Goal: Task Accomplishment & Management: Complete application form

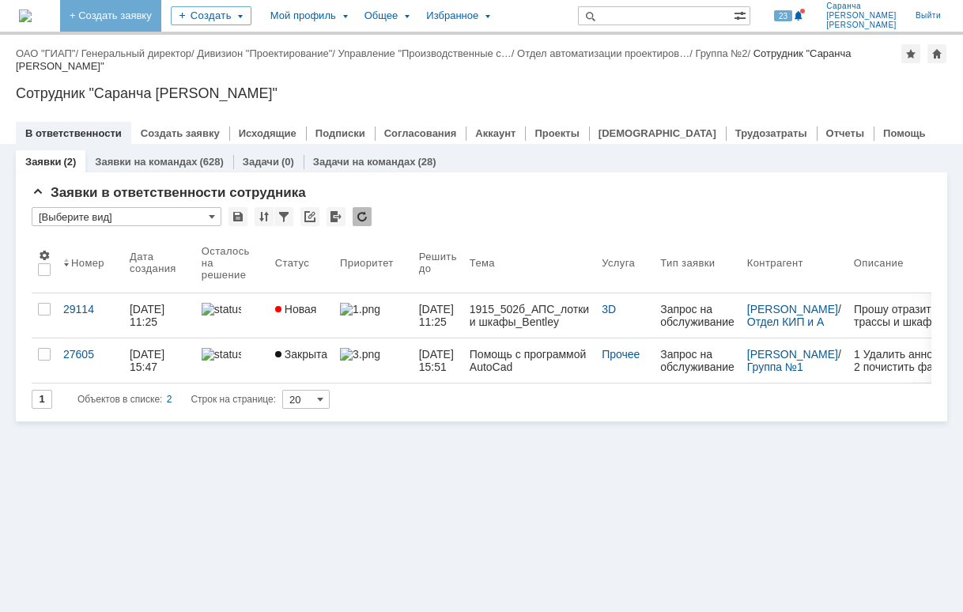
click at [161, 12] on link "+ Создать заявку" at bounding box center [110, 16] width 101 height 32
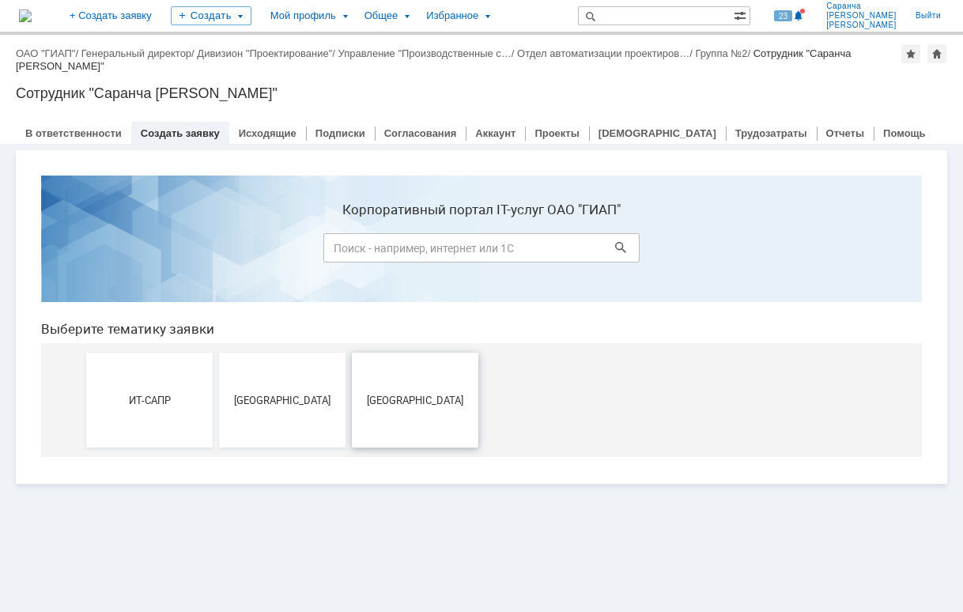
click at [422, 416] on button "[GEOGRAPHIC_DATA]" at bounding box center [415, 400] width 126 height 95
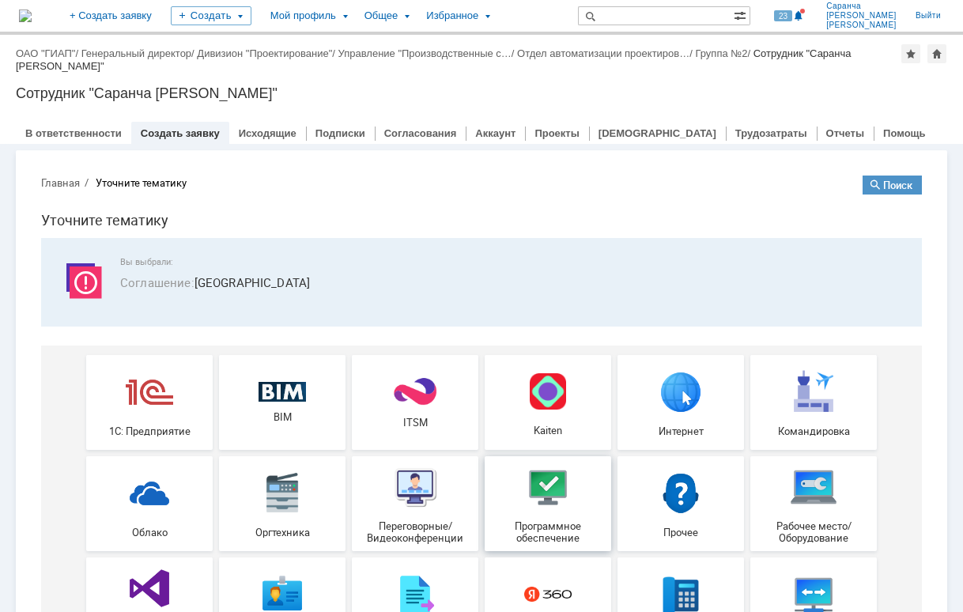
click at [524, 492] on img at bounding box center [547, 486] width 47 height 47
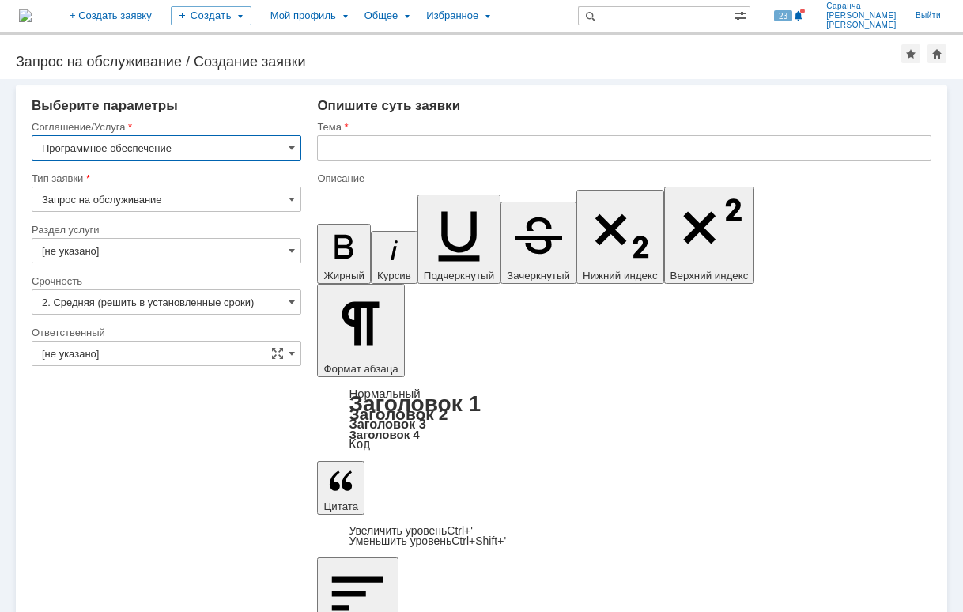
type input "[не указано]"
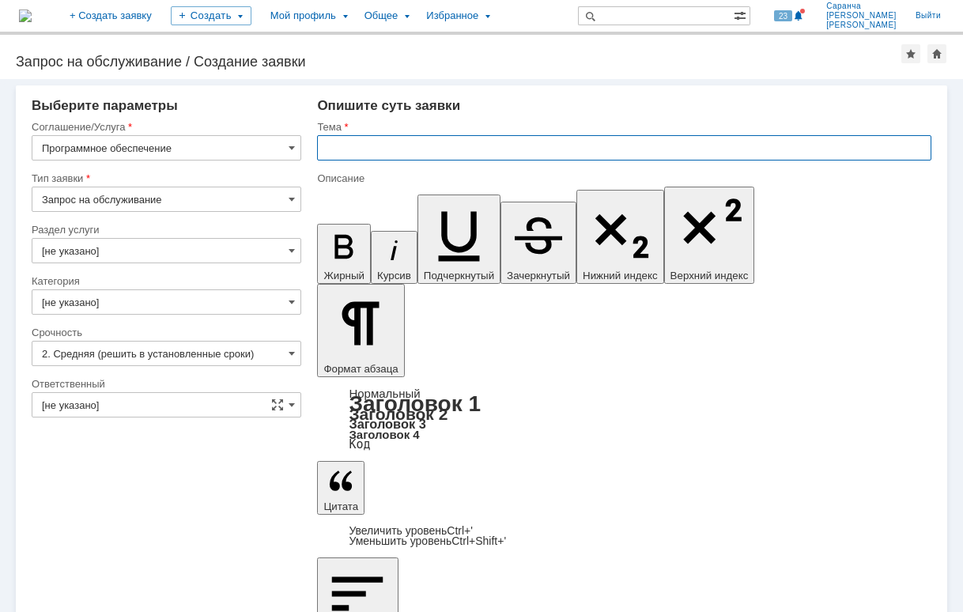
click at [387, 141] on input "text" at bounding box center [624, 147] width 614 height 25
type input "Установка ПО"
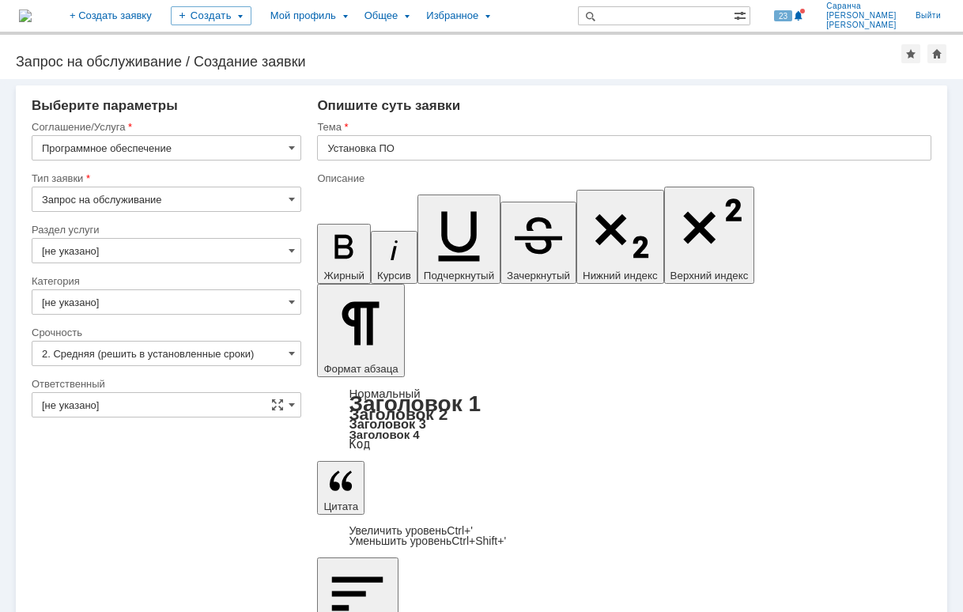
click at [133, 246] on input "[не указано]" at bounding box center [167, 250] width 270 height 25
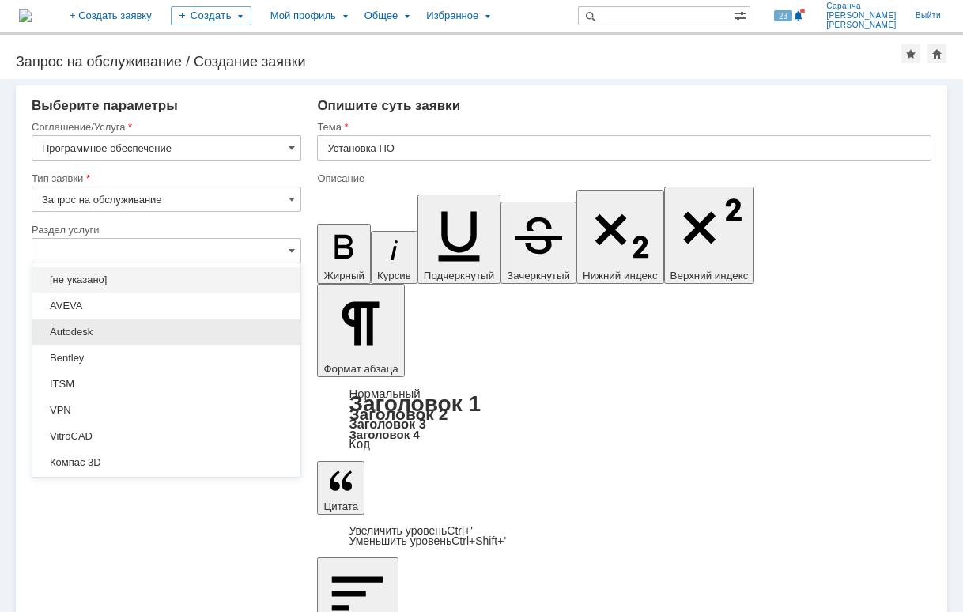
click at [110, 330] on span "Autodesk" at bounding box center [166, 332] width 249 height 13
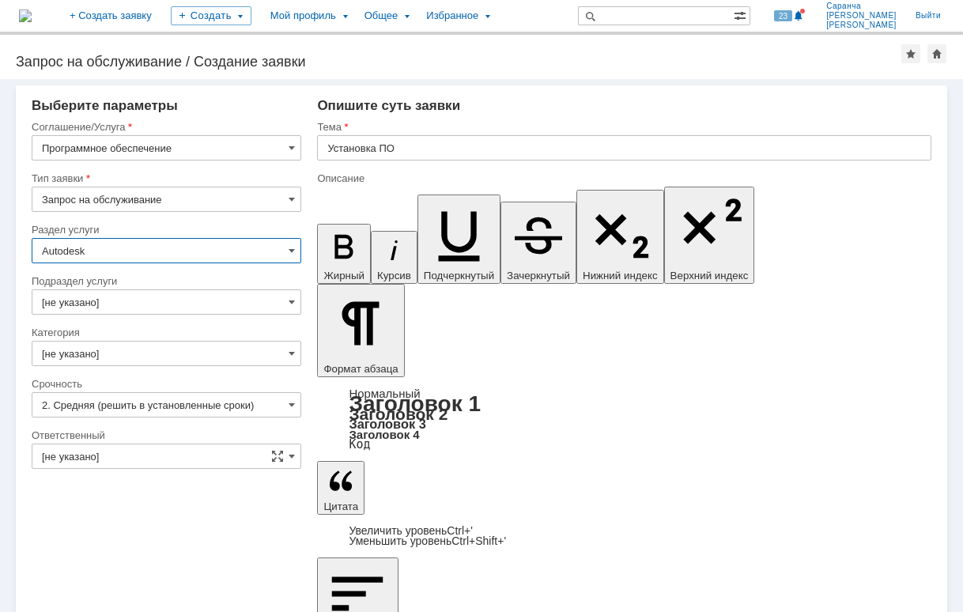
type input "Autodesk"
click at [146, 302] on input "[не указано]" at bounding box center [167, 301] width 270 height 25
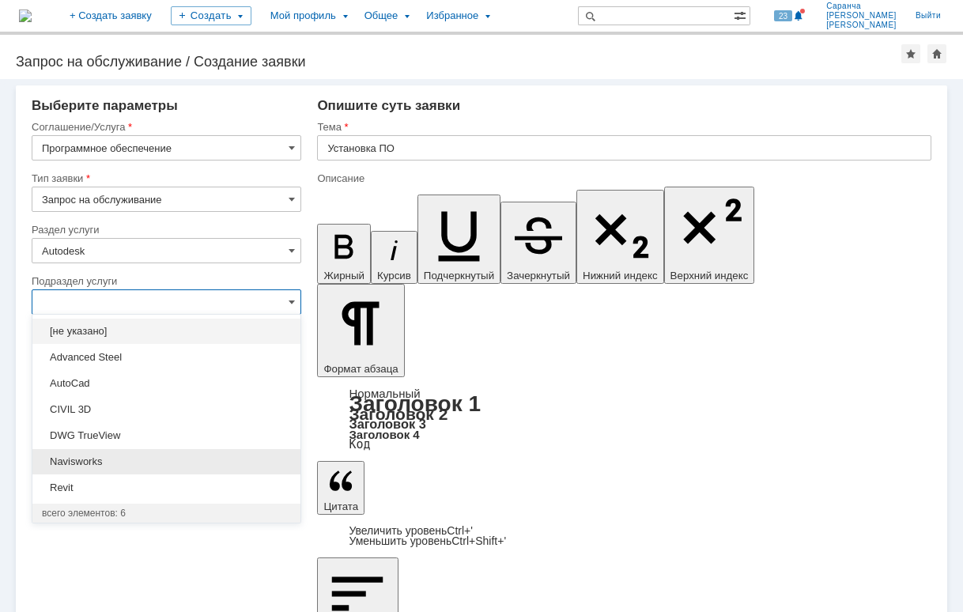
click at [223, 449] on div "Navisworks" at bounding box center [166, 461] width 268 height 25
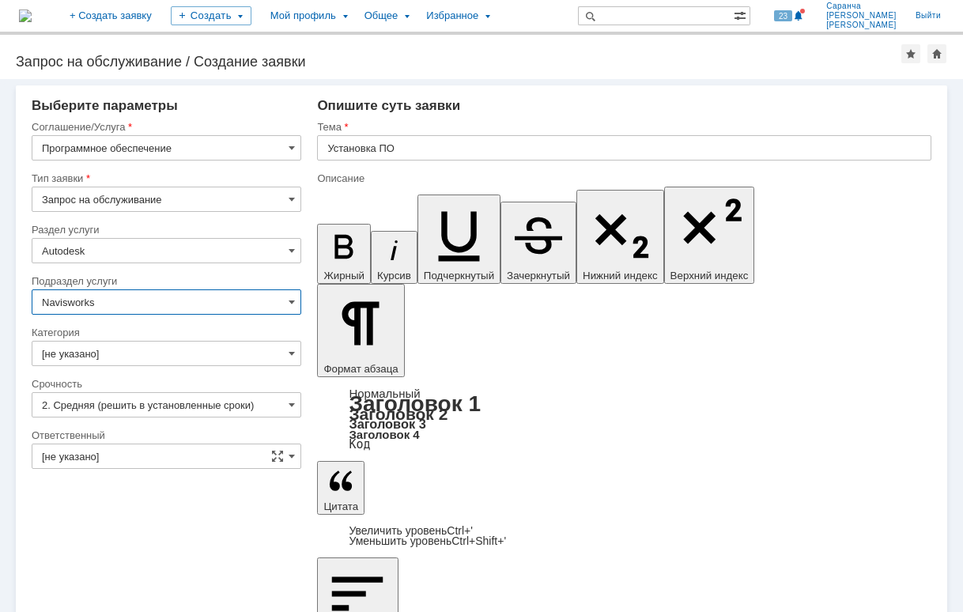
type input "Navisworks"
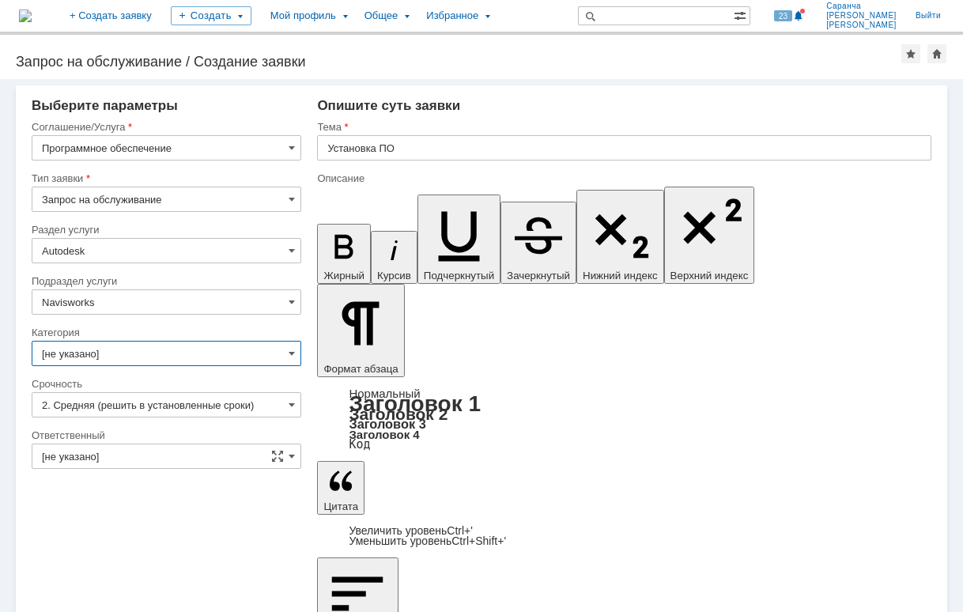
click at [194, 350] on input "[не указано]" at bounding box center [167, 353] width 270 height 25
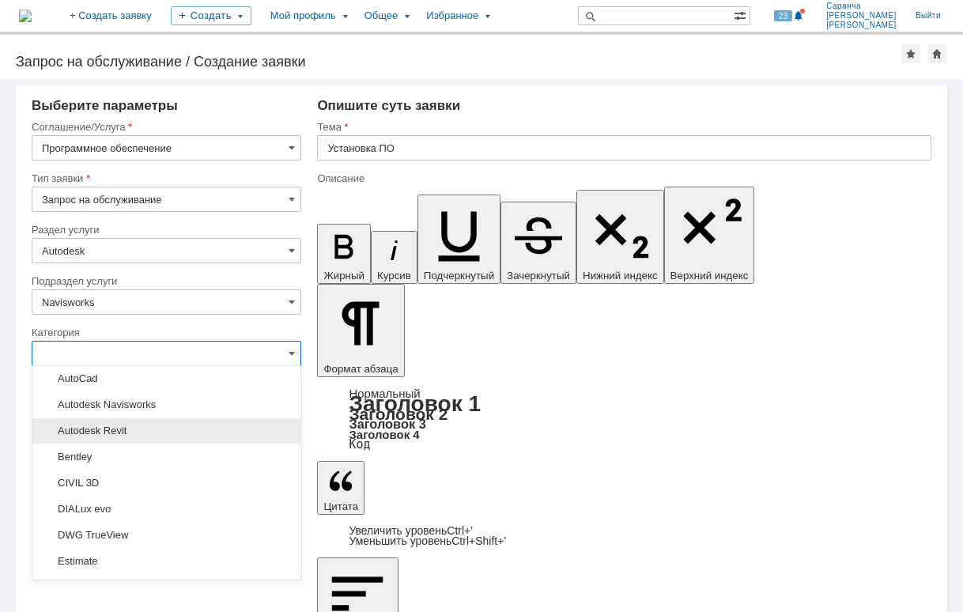
scroll to position [237, 0]
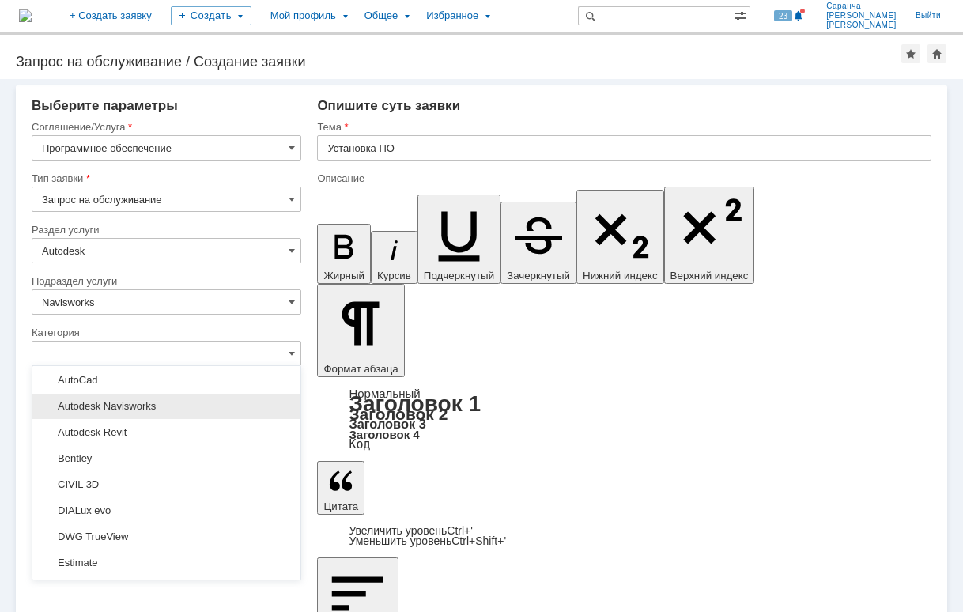
click at [193, 411] on span "Autodesk Navisworks" at bounding box center [166, 406] width 249 height 13
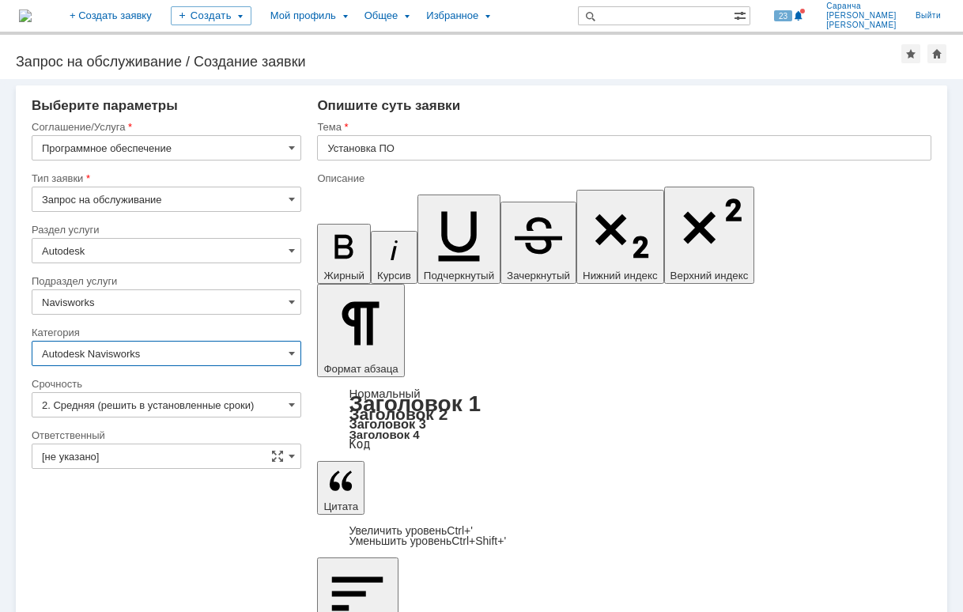
type input "Autodesk Navisworks"
